Goal: Task Accomplishment & Management: Manage account settings

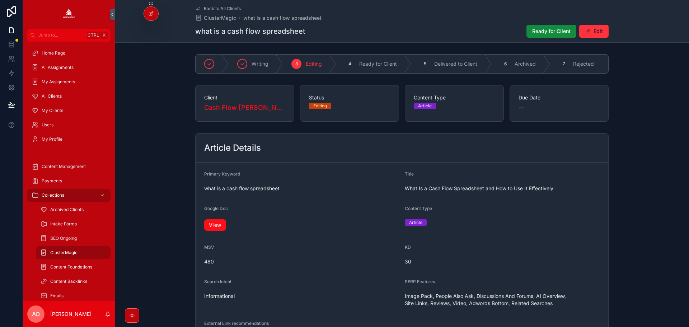
click at [212, 228] on link "View" at bounding box center [215, 224] width 22 height 11
click at [534, 33] on span "Ready for Client" at bounding box center [551, 31] width 38 height 7
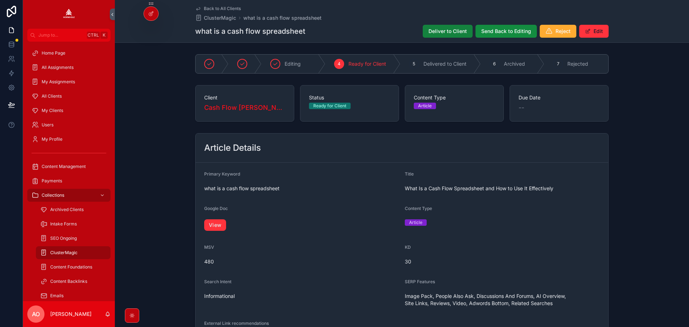
click at [435, 28] on span "Deliver to Client" at bounding box center [447, 31] width 38 height 7
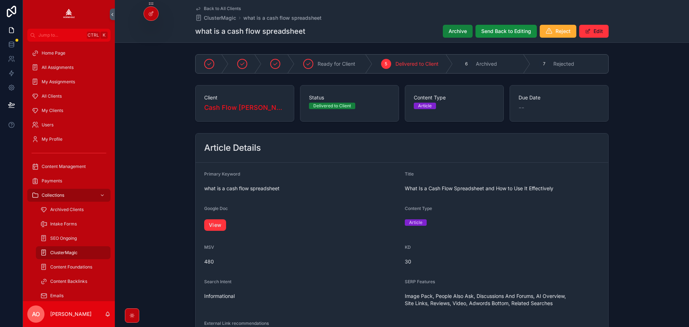
click at [454, 29] on span "Archive" at bounding box center [457, 31] width 18 height 7
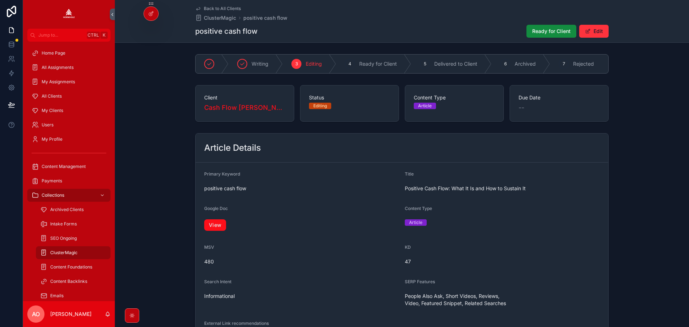
click at [214, 228] on link "View" at bounding box center [215, 224] width 22 height 11
click at [551, 27] on button "Ready for Client" at bounding box center [551, 31] width 50 height 13
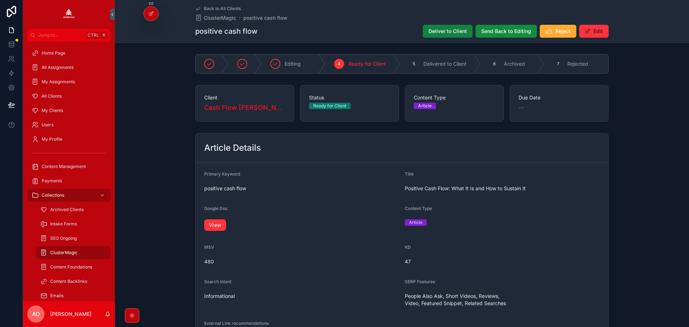
click at [437, 34] on span "Deliver to Client" at bounding box center [447, 31] width 38 height 7
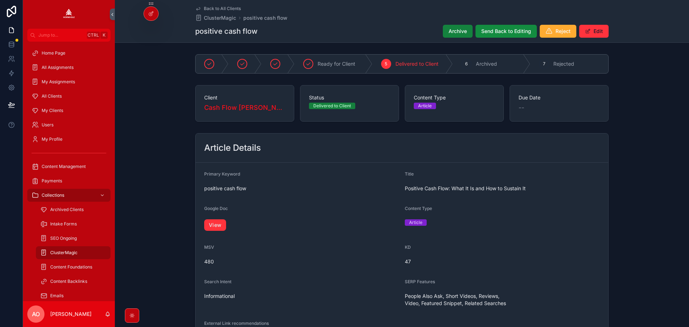
click at [454, 30] on span "Archive" at bounding box center [457, 31] width 18 height 7
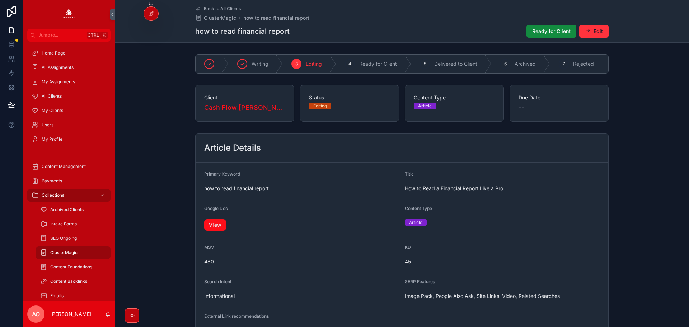
click at [212, 225] on link "View" at bounding box center [215, 224] width 22 height 11
